Goal: Transaction & Acquisition: Obtain resource

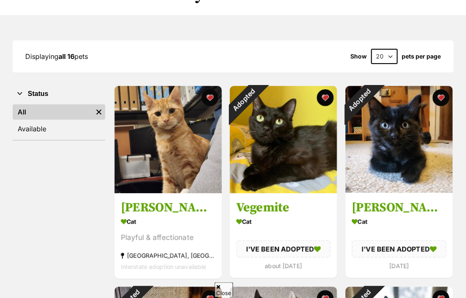
scroll to position [89, 0]
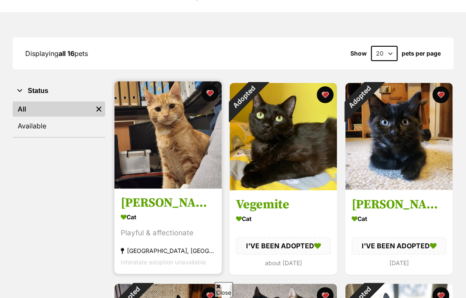
click at [176, 172] on img at bounding box center [167, 134] width 107 height 107
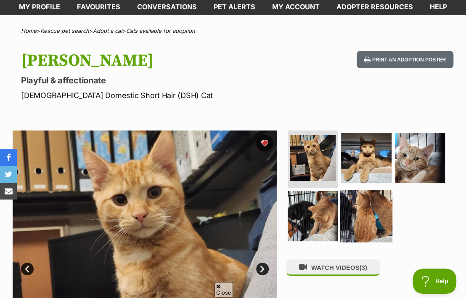
click at [369, 228] on img at bounding box center [366, 216] width 53 height 53
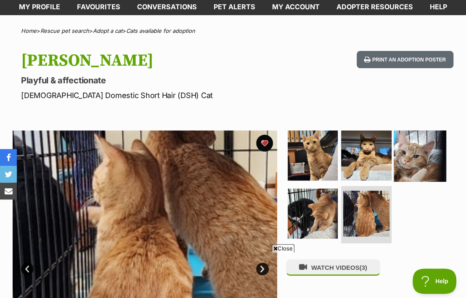
click at [399, 169] on img at bounding box center [420, 155] width 53 height 53
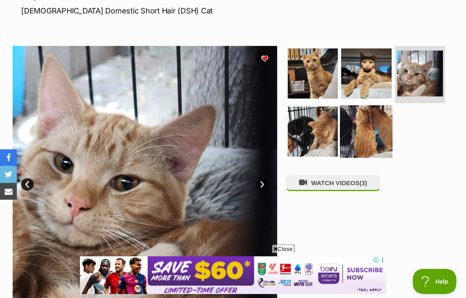
scroll to position [134, 0]
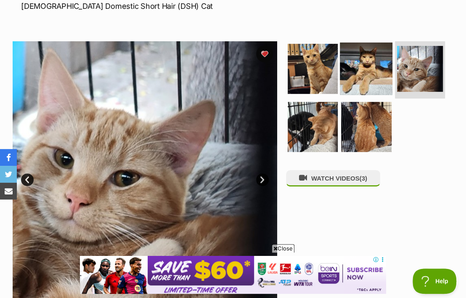
click at [363, 77] on img at bounding box center [366, 68] width 53 height 53
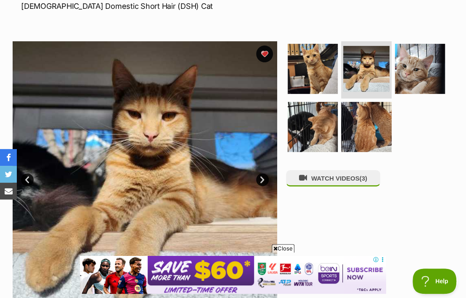
click at [257, 184] on img at bounding box center [145, 173] width 265 height 265
click at [262, 186] on link "Next" at bounding box center [262, 179] width 13 height 13
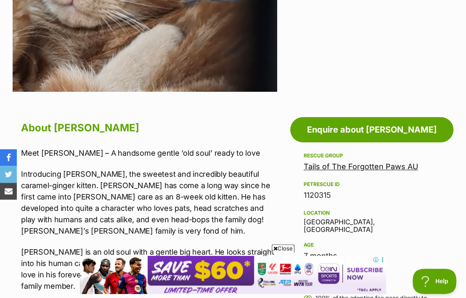
scroll to position [357, 0]
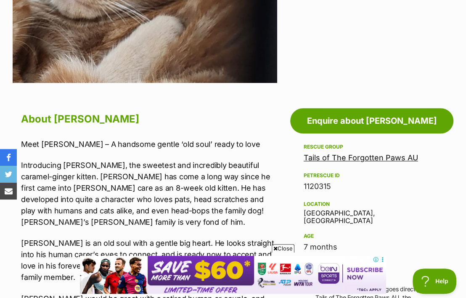
click at [318, 162] on link "Tails of The Forgotten Paws AU" at bounding box center [361, 157] width 114 height 9
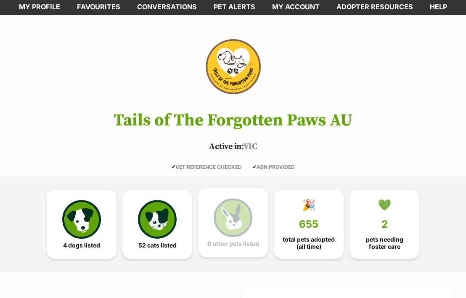
scroll to position [89, 0]
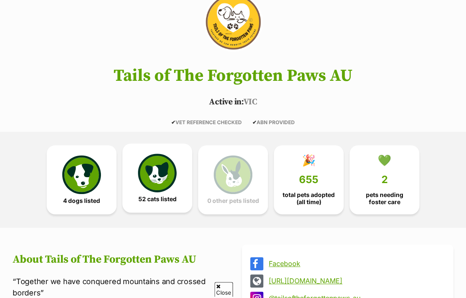
click at [167, 190] on img at bounding box center [157, 173] width 39 height 39
